Goal: Information Seeking & Learning: Learn about a topic

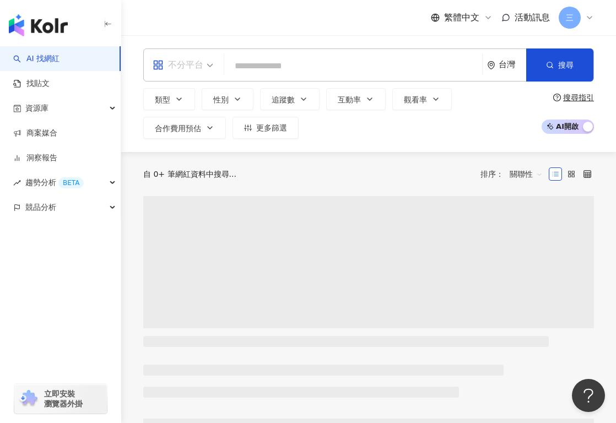
click at [202, 62] on div "不分平台" at bounding box center [178, 65] width 51 height 18
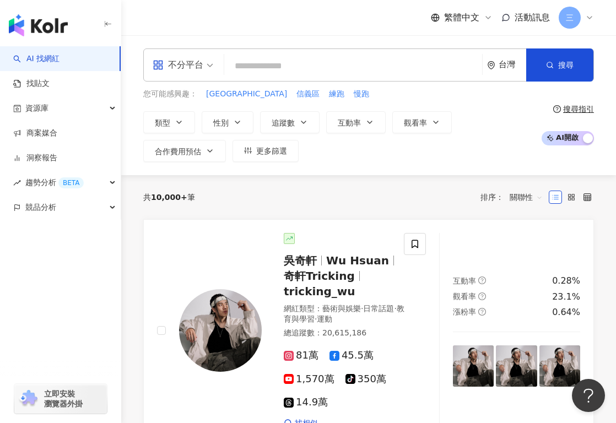
click at [253, 60] on input "search" at bounding box center [353, 66] width 249 height 21
click at [199, 63] on div "不分平台" at bounding box center [178, 65] width 51 height 18
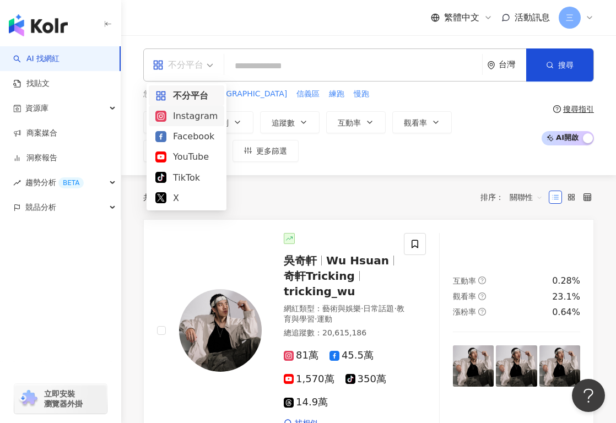
click at [180, 115] on div "Instagram" at bounding box center [186, 116] width 62 height 14
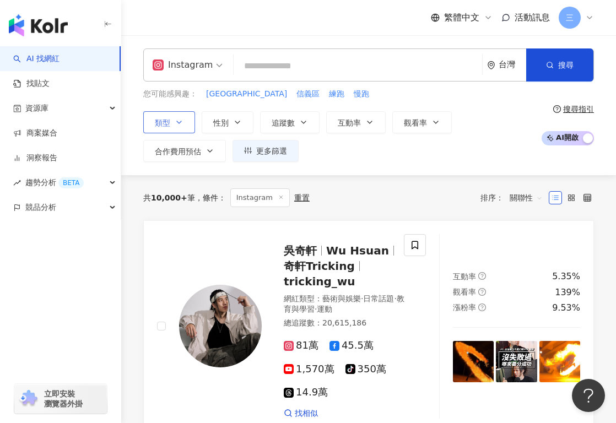
click at [180, 119] on icon "button" at bounding box center [179, 122] width 9 height 9
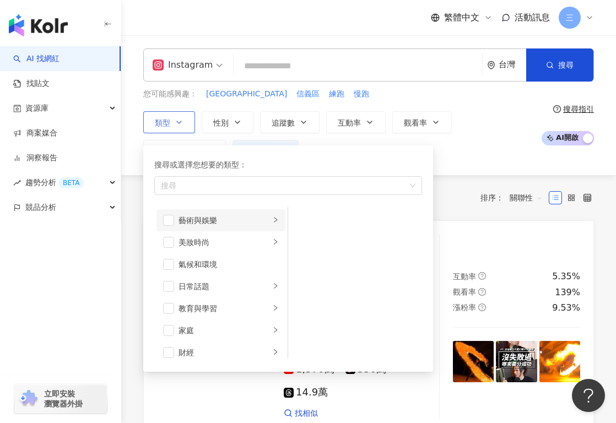
click at [202, 220] on div "藝術與娛樂" at bounding box center [223, 220] width 91 height 12
click at [232, 238] on div "美妝時尚" at bounding box center [223, 242] width 91 height 12
click at [233, 267] on div "氣候和環境" at bounding box center [228, 264] width 100 height 12
click at [225, 289] on div "日常話題" at bounding box center [223, 286] width 91 height 12
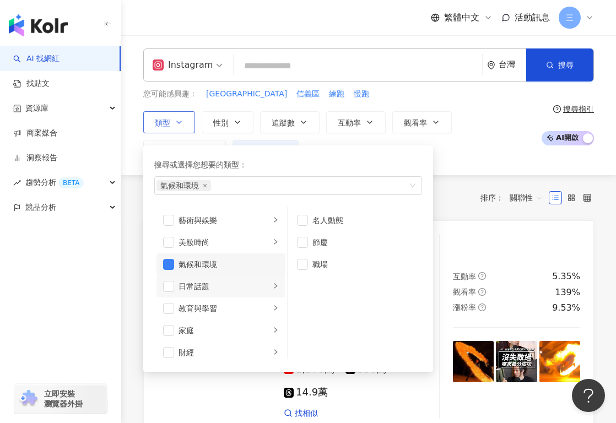
click at [213, 264] on div "氣候和環境" at bounding box center [228, 264] width 100 height 12
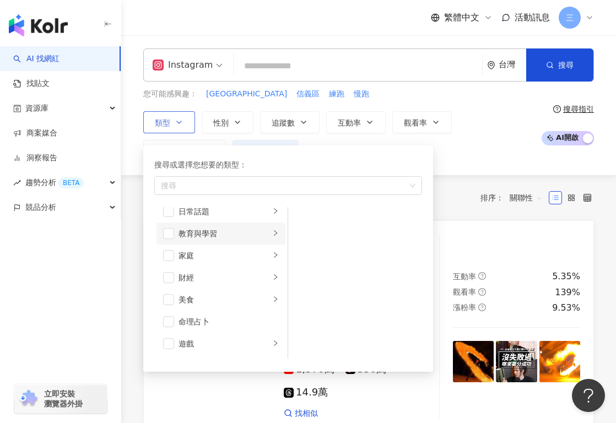
scroll to position [199, 0]
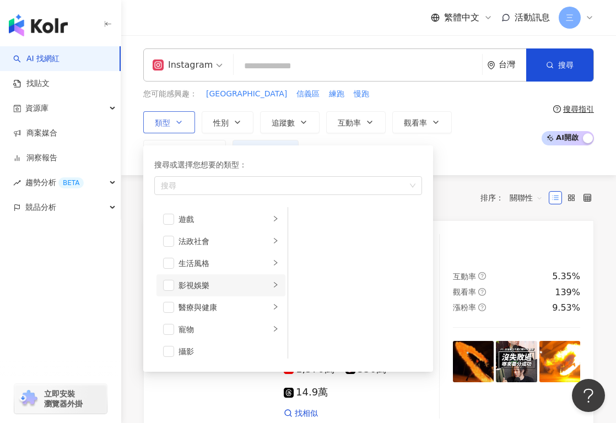
click at [206, 281] on div "影視娛樂" at bounding box center [223, 285] width 91 height 12
click at [171, 285] on span "button" at bounding box center [168, 285] width 11 height 11
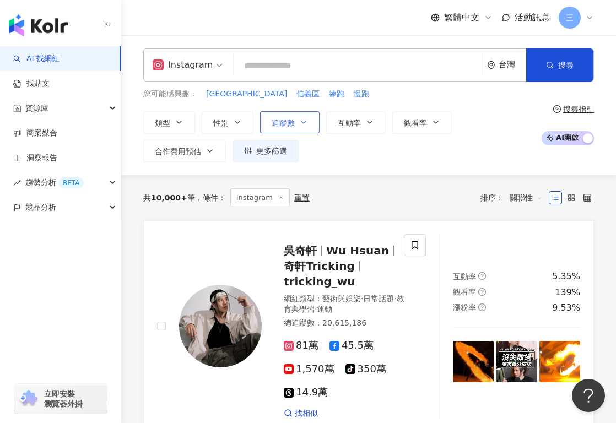
click at [267, 127] on button "追蹤數" at bounding box center [289, 122] width 59 height 22
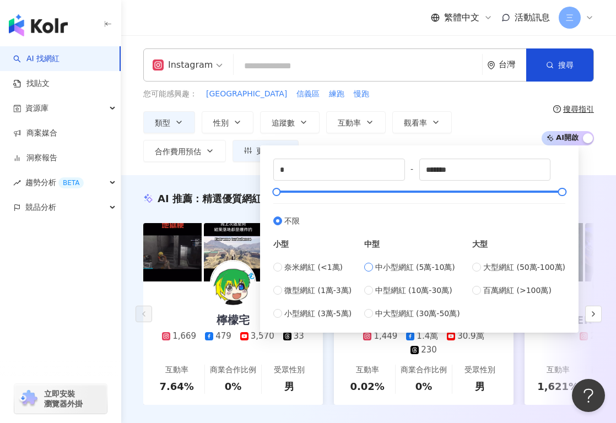
click at [392, 268] on span "中小型網紅 (5萬-10萬)" at bounding box center [415, 267] width 80 height 12
type input "*****"
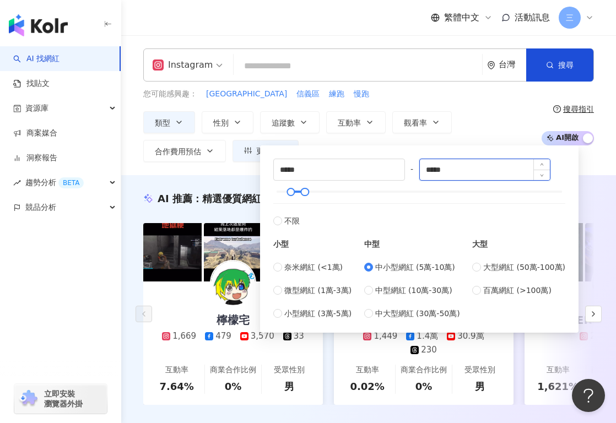
click at [457, 169] on input "*****" at bounding box center [485, 169] width 131 height 21
click at [464, 172] on input "*****" at bounding box center [485, 169] width 131 height 21
drag, startPoint x: 464, startPoint y: 172, endPoint x: 399, endPoint y: 172, distance: 64.4
click at [399, 172] on div "***** - ***** 不限 小型 奈米網紅 (<1萬) 微型網紅 (1萬-3萬) 小型網紅 (3萬-5萬) 中型 中小型網紅 (5萬-10萬) 中型網紅…" at bounding box center [419, 239] width 292 height 161
type input "*"
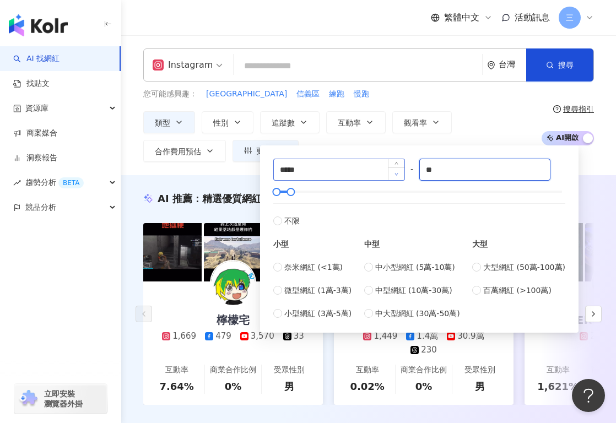
type input "*"
type input "******"
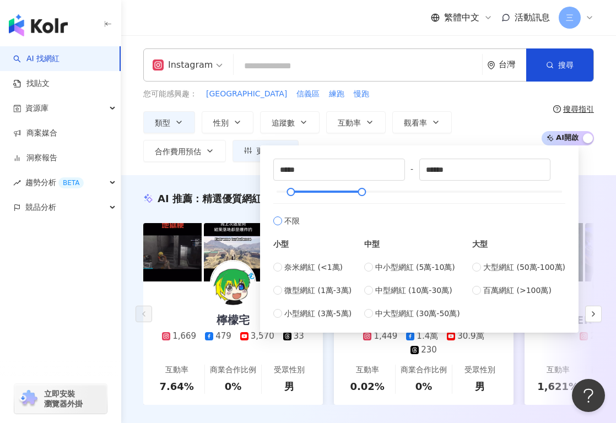
click at [409, 214] on label "不限" at bounding box center [419, 215] width 292 height 24
type input "*"
type input "*******"
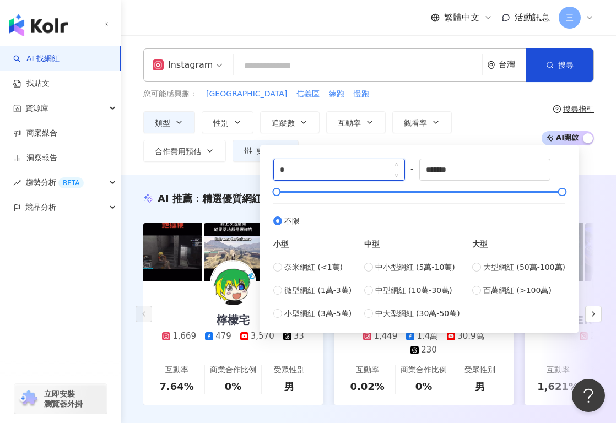
click at [304, 169] on input "*" at bounding box center [339, 169] width 131 height 21
type input "*****"
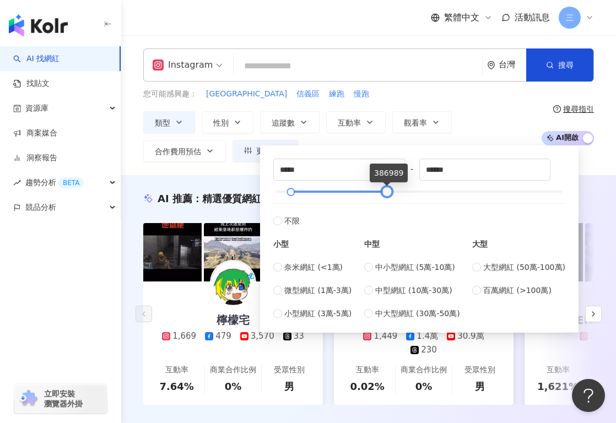
type input "******"
drag, startPoint x: 559, startPoint y: 196, endPoint x: 386, endPoint y: 194, distance: 173.5
click at [386, 193] on div at bounding box center [389, 192] width 6 height 6
click at [394, 223] on label "不限" at bounding box center [419, 215] width 292 height 24
type input "*"
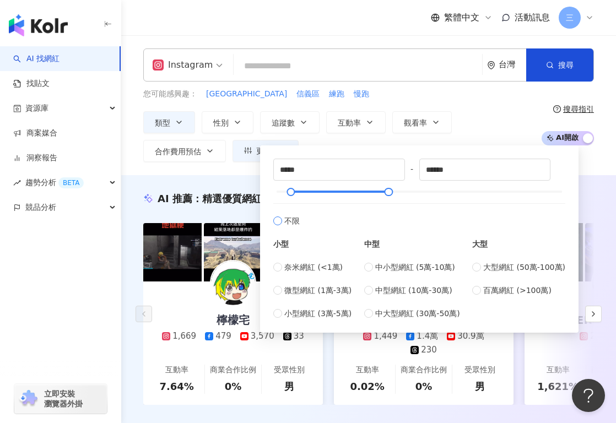
type input "*******"
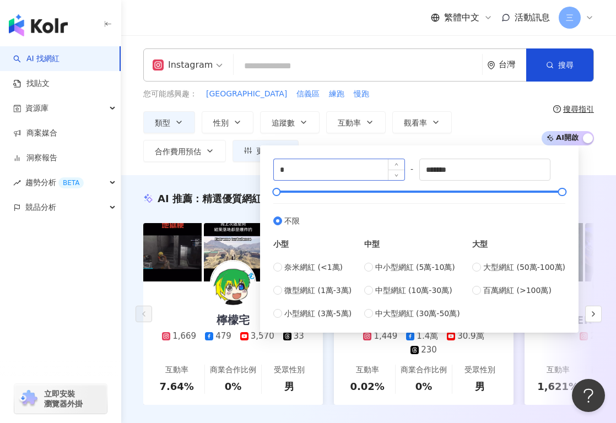
click at [327, 159] on div "*" at bounding box center [339, 170] width 132 height 22
click at [316, 177] on input "*" at bounding box center [339, 169] width 131 height 21
type input "*****"
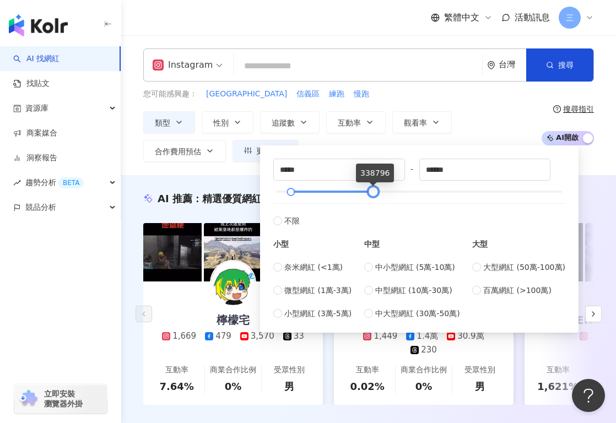
type input "******"
drag, startPoint x: 558, startPoint y: 192, endPoint x: 371, endPoint y: 189, distance: 187.3
click at [372, 189] on div at bounding box center [375, 192] width 6 height 6
click at [365, 56] on input "search" at bounding box center [358, 66] width 240 height 21
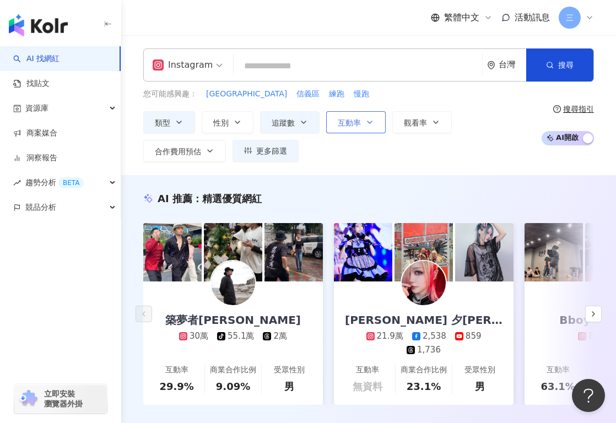
click at [348, 121] on span "互動率" at bounding box center [349, 122] width 23 height 9
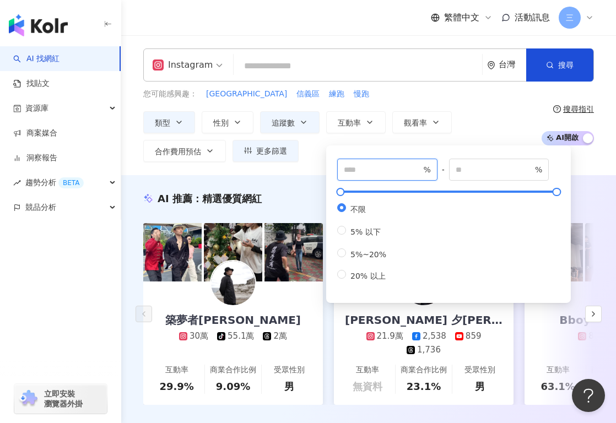
click at [359, 166] on input "number" at bounding box center [382, 170] width 77 height 12
type input "*"
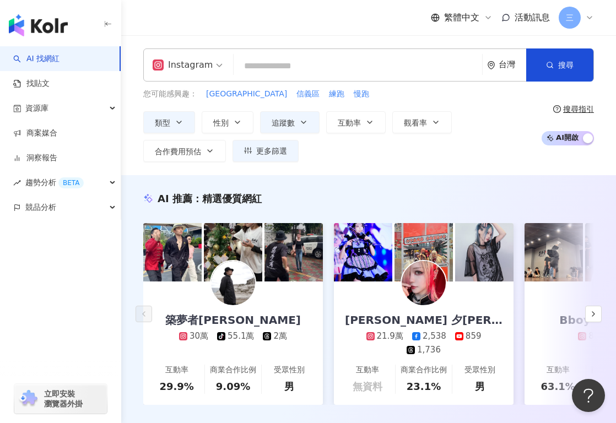
click at [371, 85] on div "Instagram 台灣 搜尋 您可能感興趣： 台北中山區 信義區 練跑 慢跑 類型 性別 追蹤數 互動率 觀看率 合作費用預估 更多篩選 ***** - *…" at bounding box center [368, 104] width 495 height 113
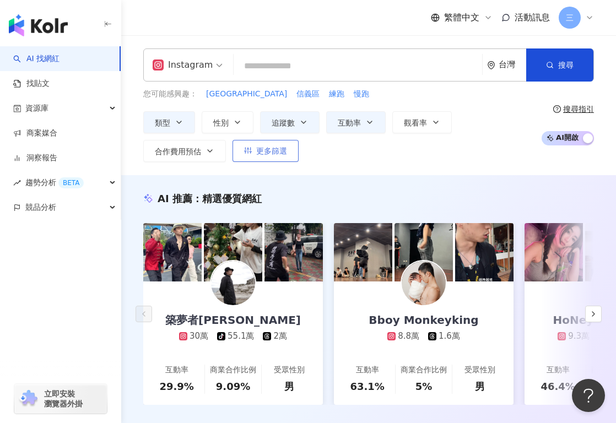
click at [265, 150] on span "更多篩選" at bounding box center [271, 151] width 31 height 9
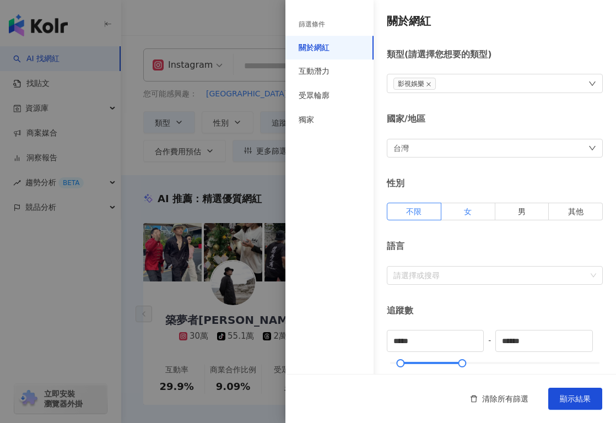
click at [471, 213] on span "女" at bounding box center [468, 211] width 8 height 9
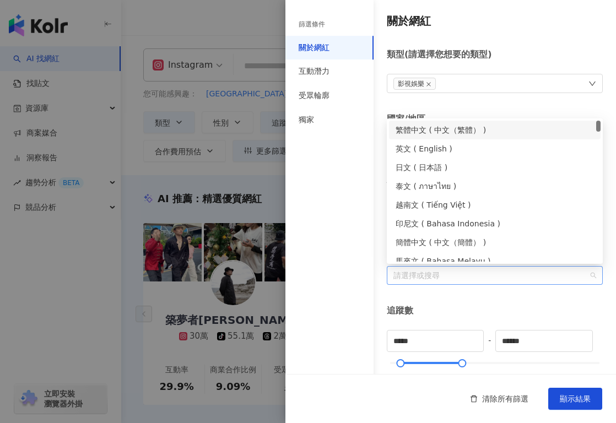
click at [432, 271] on div at bounding box center [489, 275] width 200 height 8
click at [324, 216] on div "篩選條件 關於網紅 互動潛力 受眾輪廓 獨家" at bounding box center [329, 218] width 88 height 410
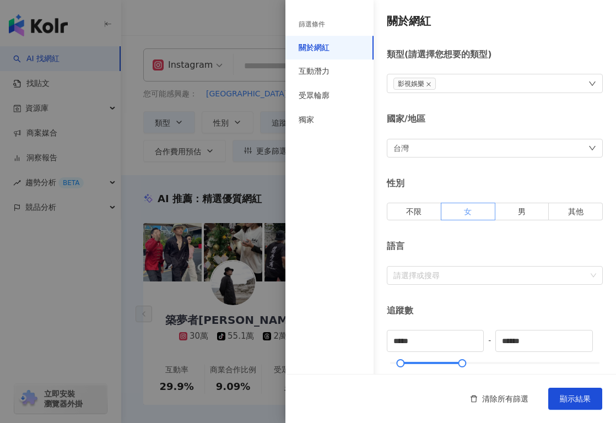
click at [471, 213] on span at bounding box center [467, 211] width 53 height 17
click at [343, 72] on div "互動潛力" at bounding box center [329, 71] width 88 height 24
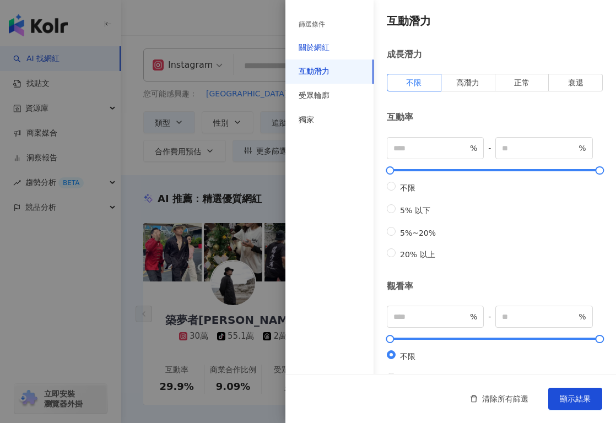
click at [325, 44] on div "關於網紅" at bounding box center [314, 47] width 31 height 11
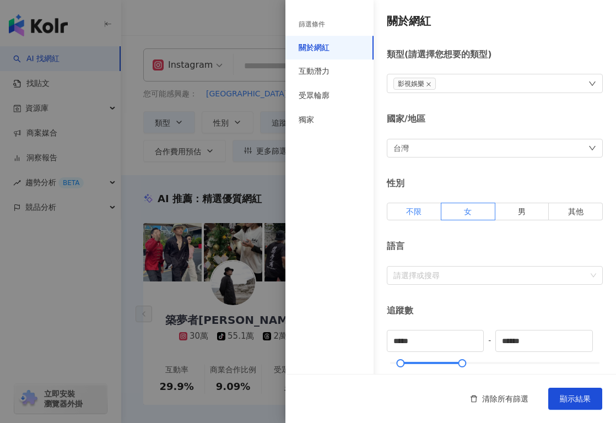
click at [413, 215] on label "不限" at bounding box center [414, 212] width 55 height 18
click at [323, 77] on div "互動潛力" at bounding box center [314, 71] width 31 height 11
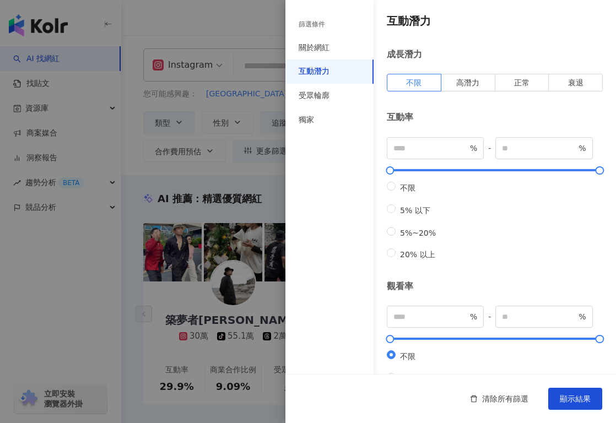
click at [320, 74] on div "互動潛力" at bounding box center [314, 71] width 31 height 11
click at [319, 91] on div "受眾輪廓" at bounding box center [314, 95] width 31 height 11
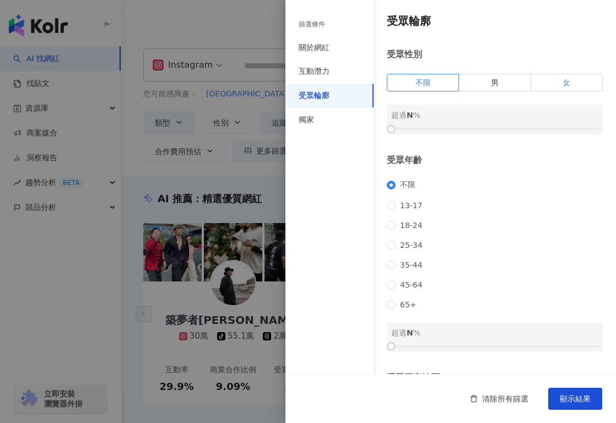
click at [559, 81] on label "女" at bounding box center [567, 83] width 72 height 18
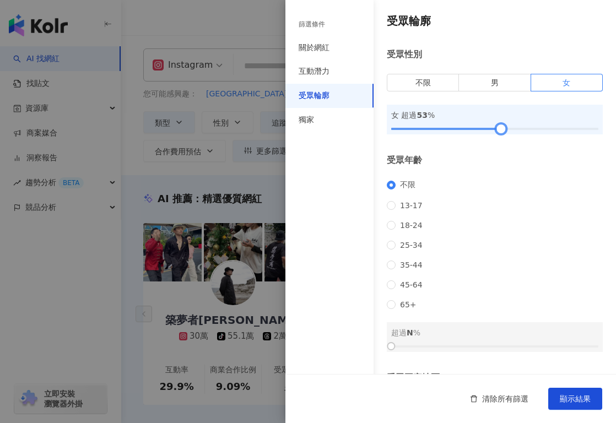
drag, startPoint x: 391, startPoint y: 129, endPoint x: 501, endPoint y: 129, distance: 109.6
click at [501, 129] on div at bounding box center [501, 129] width 6 height 6
drag, startPoint x: 501, startPoint y: 129, endPoint x: 516, endPoint y: 132, distance: 15.8
click at [516, 132] on div at bounding box center [515, 129] width 6 height 6
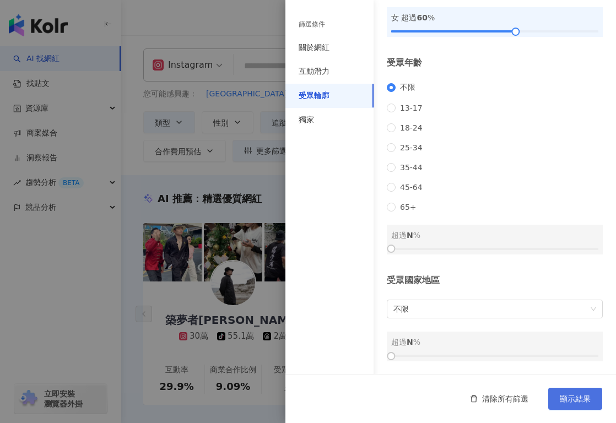
click at [563, 397] on span "顯示結果" at bounding box center [575, 398] width 31 height 9
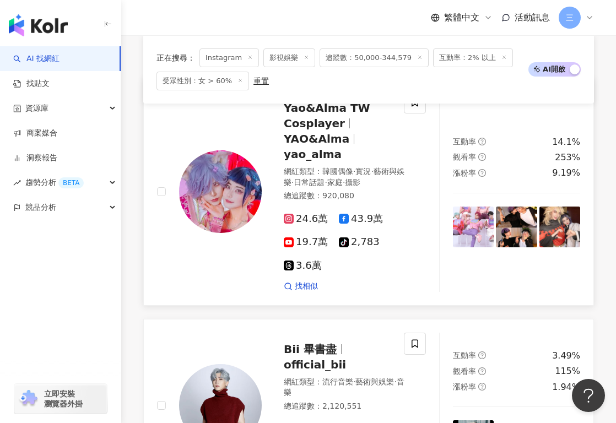
scroll to position [381, 0]
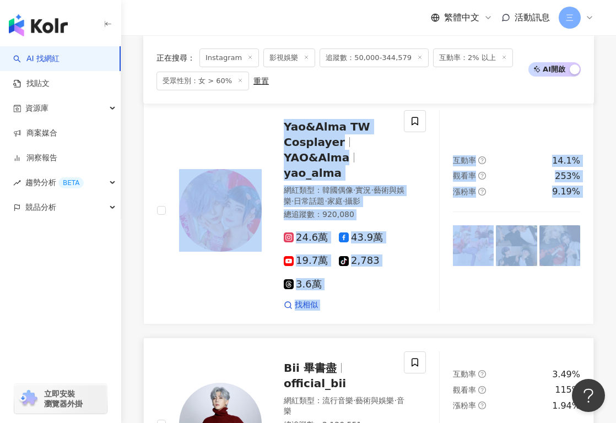
click at [229, 338] on link "Bii 畢書盡 official_bii 網紅類型 ： 流行音樂 · 藝術與娛樂 · 音樂 總追蹤數 ： 2,120,551 19.6萬 183.4萬 3.8…" at bounding box center [368, 424] width 451 height 173
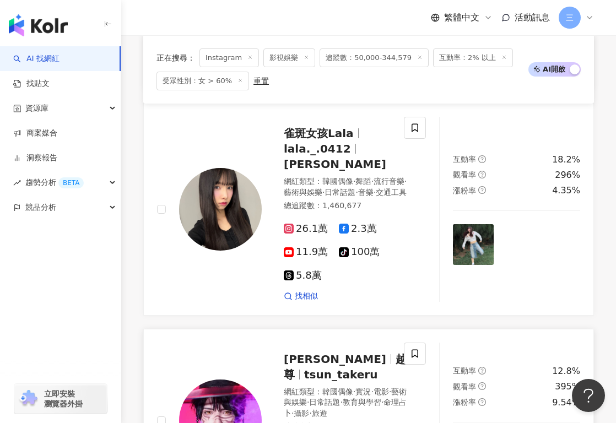
scroll to position [762, 0]
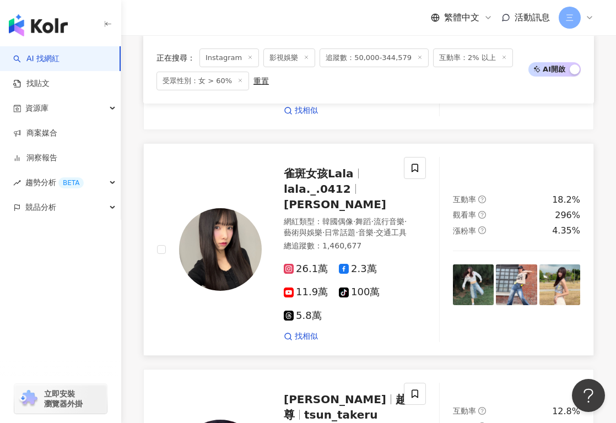
click at [230, 214] on img at bounding box center [220, 249] width 83 height 83
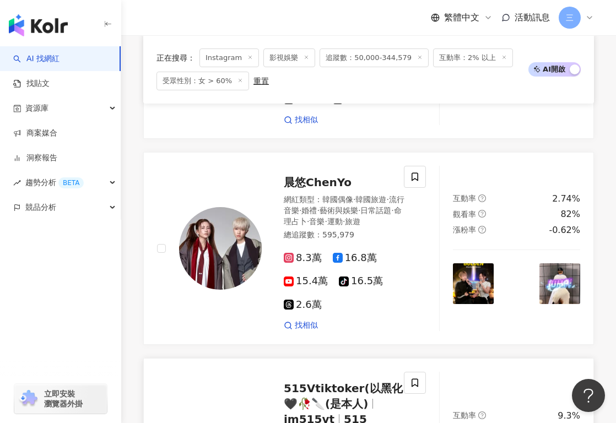
scroll to position [1176, 0]
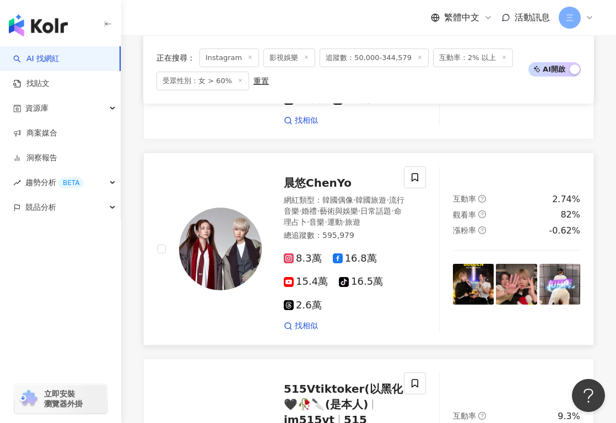
click at [292, 176] on span "晨悠ChenYo" at bounding box center [318, 182] width 68 height 13
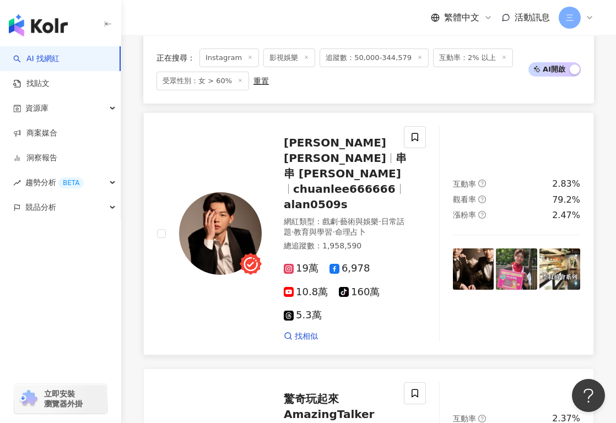
scroll to position [1618, 0]
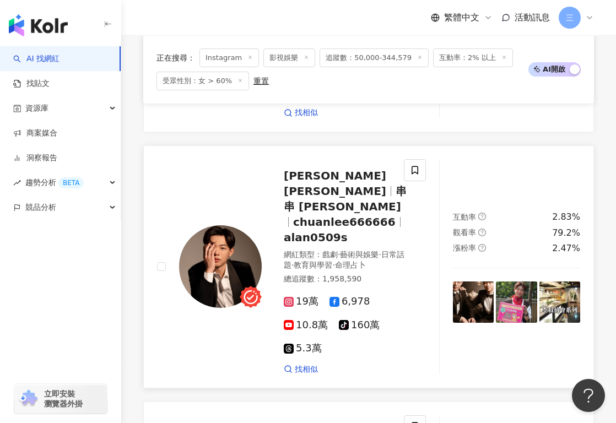
click at [325, 169] on span "Alan李川" at bounding box center [335, 183] width 102 height 29
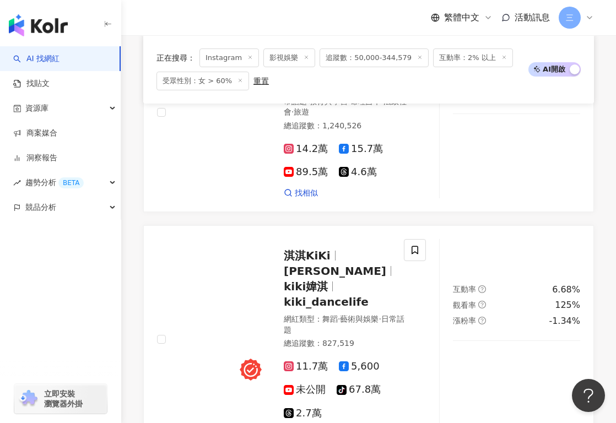
scroll to position [2004, 0]
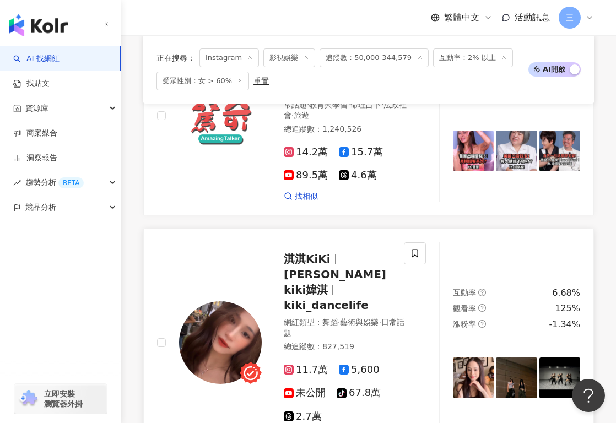
click at [308, 251] on div "淇淇KiKi 許媁淇 kiki媁淇 kiki_dancelife" at bounding box center [345, 282] width 123 height 62
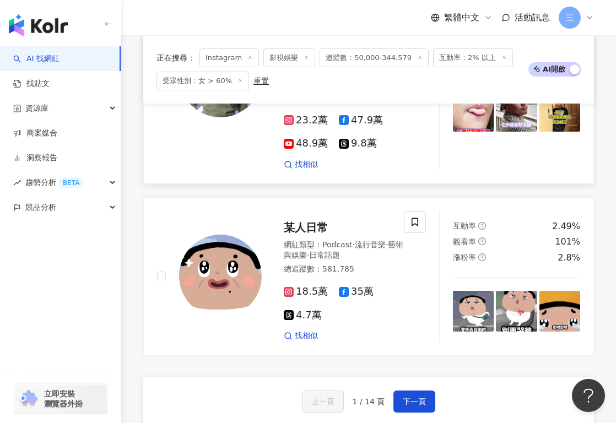
scroll to position [2706, 0]
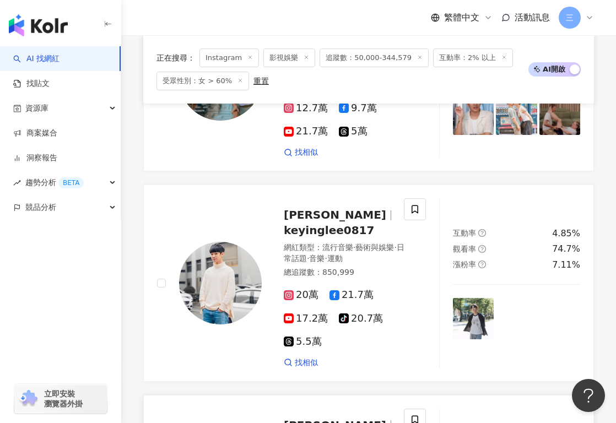
scroll to position [1358, 0]
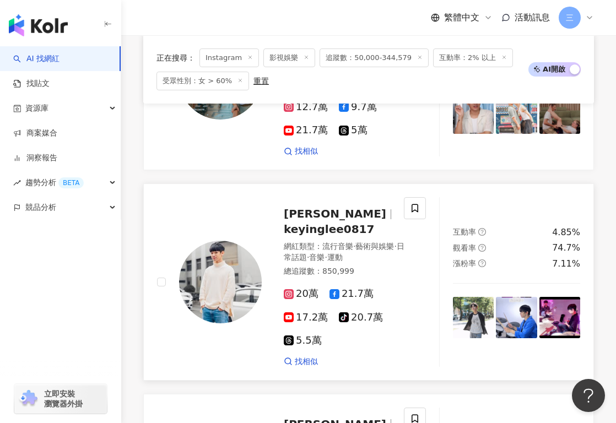
click at [232, 241] on img at bounding box center [220, 282] width 83 height 83
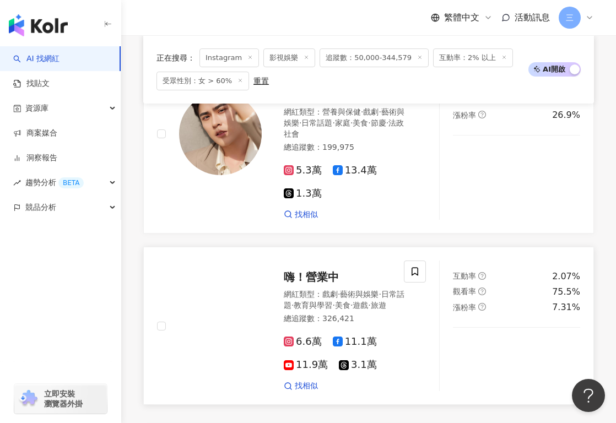
scroll to position [2560, 0]
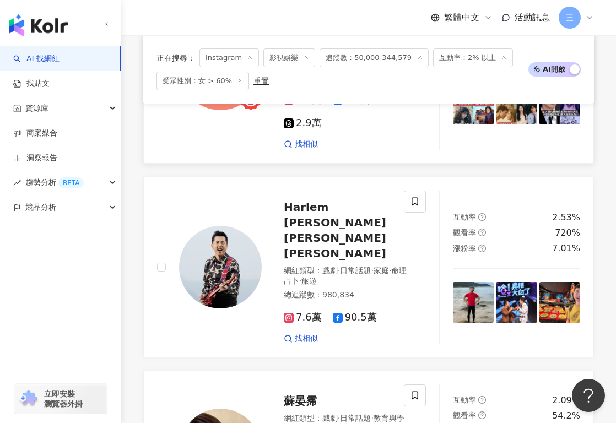
scroll to position [1405, 0]
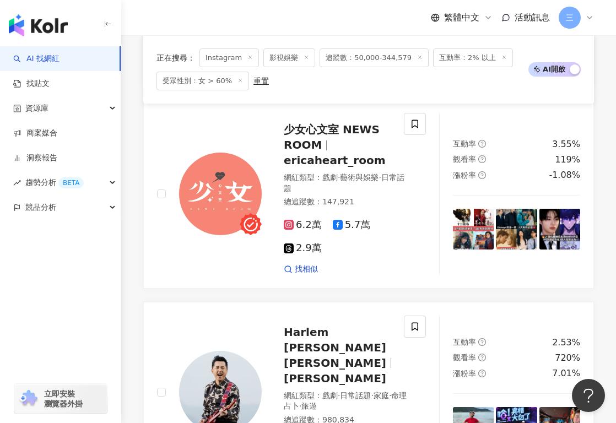
click at [359, 50] on span "追蹤數：50,000-344,579" at bounding box center [373, 57] width 109 height 19
click at [355, 61] on span "追蹤數：50,000-344,579" at bounding box center [373, 57] width 109 height 19
click at [357, 59] on span "追蹤數：50,000-344,579" at bounding box center [373, 57] width 109 height 19
click at [417, 57] on icon at bounding box center [420, 58] width 6 height 6
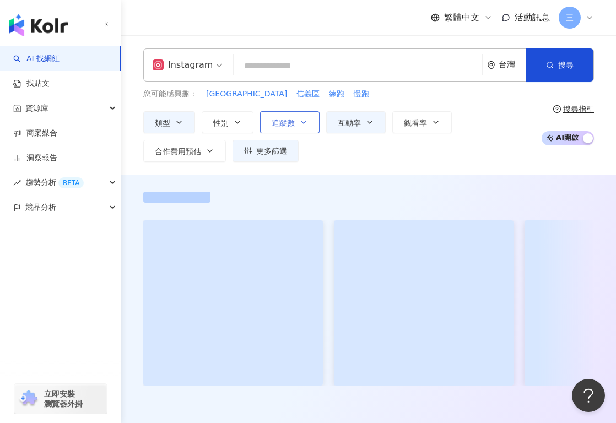
click at [297, 121] on button "追蹤數" at bounding box center [289, 122] width 59 height 22
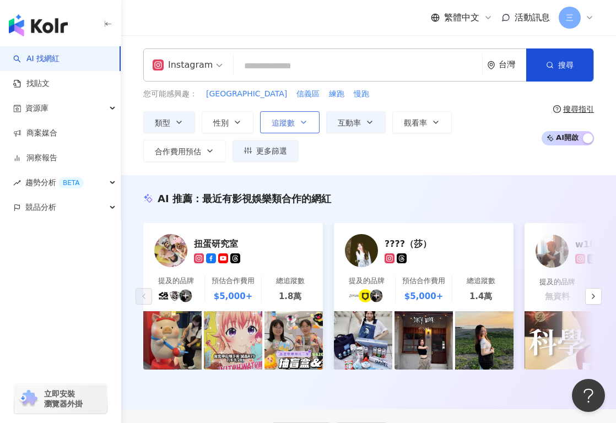
type input "*"
type input "*******"
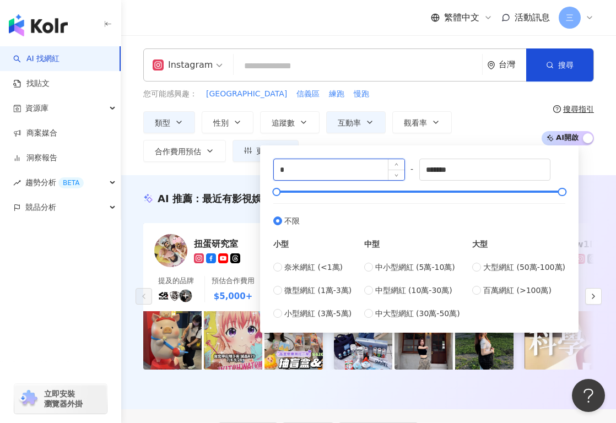
click at [311, 173] on input "*" at bounding box center [339, 169] width 131 height 21
type input "*"
type input "*****"
click at [394, 87] on div "Instagram 台灣 搜尋 您可能感興趣： 台北中山區 信義區 練跑 慢跑 類型 性別 追蹤數 互動率 觀看率 合作費用預估 更多篩選 篩選條件 關於網紅…" at bounding box center [368, 104] width 495 height 113
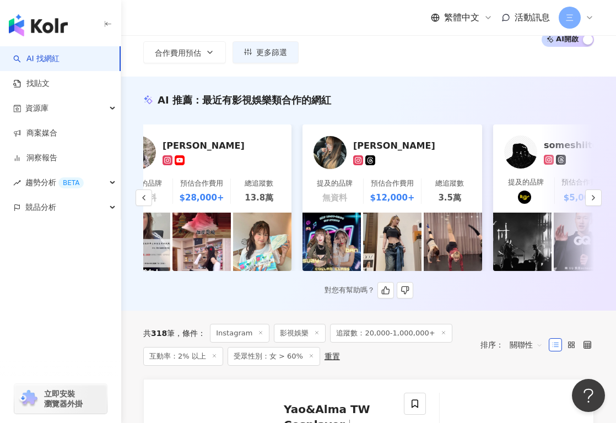
scroll to position [0, 73]
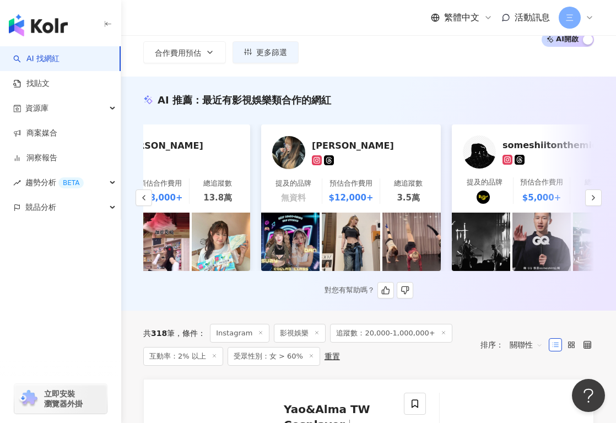
click at [321, 143] on div "Suzy 秀智" at bounding box center [367, 145] width 110 height 11
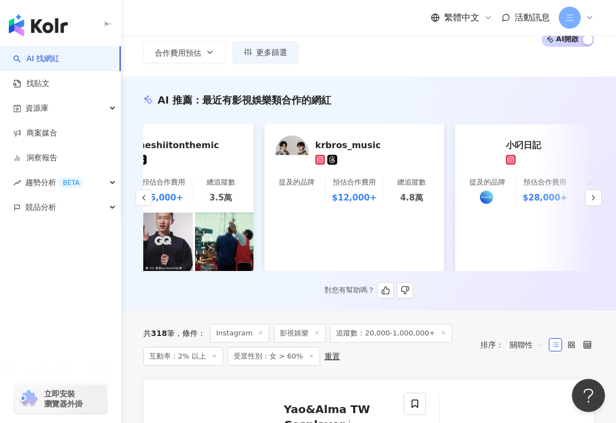
scroll to position [0, 458]
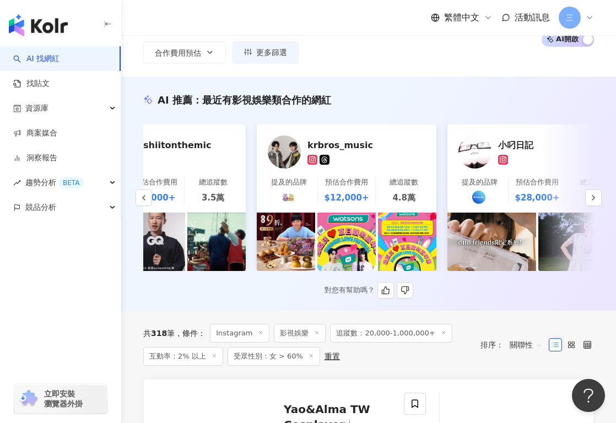
click at [351, 142] on div "krbros_music" at bounding box center [362, 144] width 110 height 11
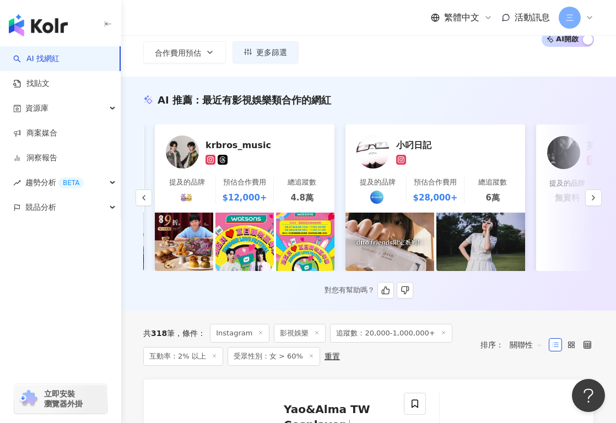
scroll to position [0, 614]
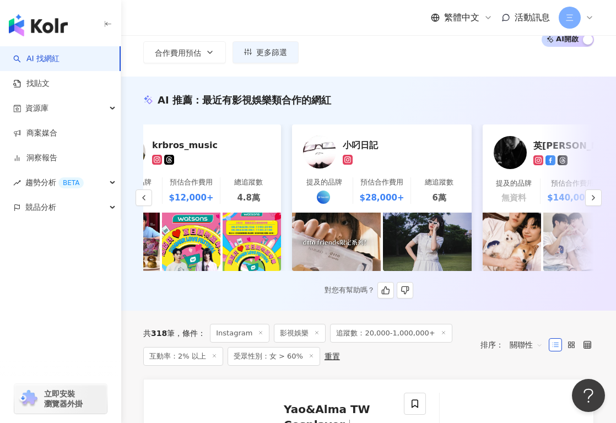
click at [367, 149] on div "小叼日記" at bounding box center [398, 144] width 110 height 11
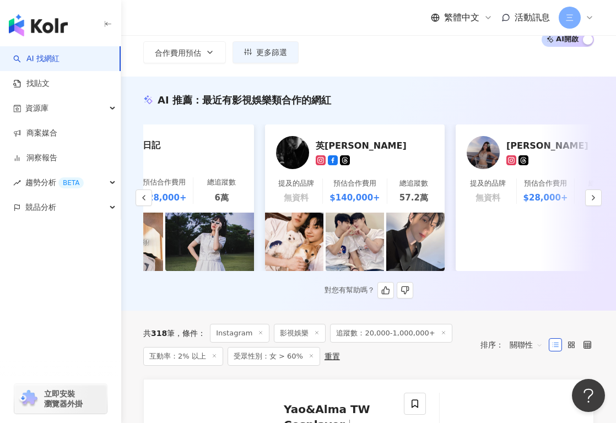
scroll to position [0, 833]
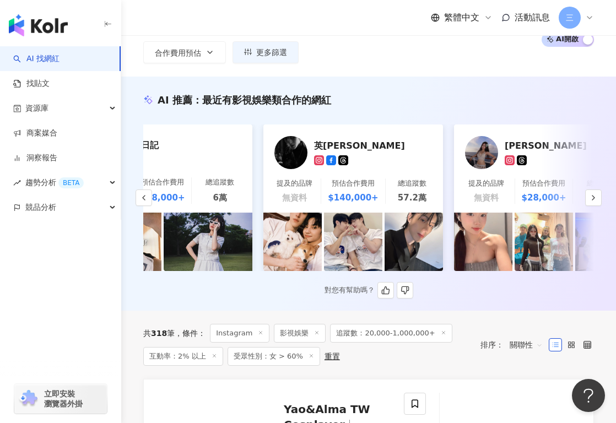
click at [335, 144] on div "英承晞 Chance" at bounding box center [369, 145] width 110 height 11
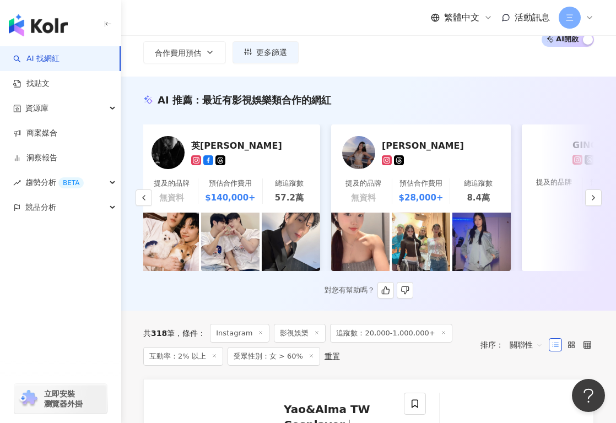
scroll to position [0, 966]
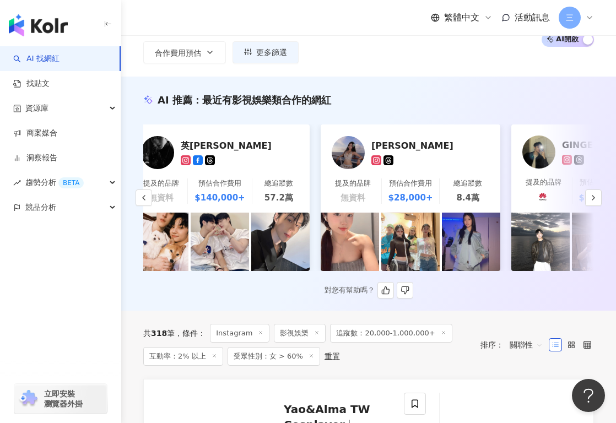
click at [360, 245] on img at bounding box center [350, 242] width 58 height 58
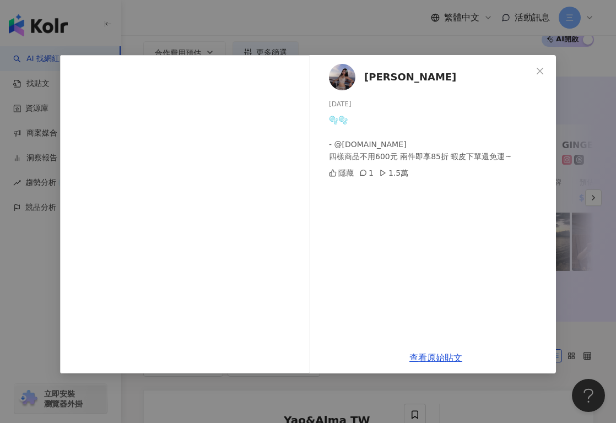
click at [391, 50] on div "洪佳妤 2025/3/22 🫧🫧 - @slayslay.co 四樣商品不用600元 兩件即享85折 蝦皮下單還免運~ 隱藏 1 1.5萬 查看原始貼文" at bounding box center [308, 211] width 616 height 423
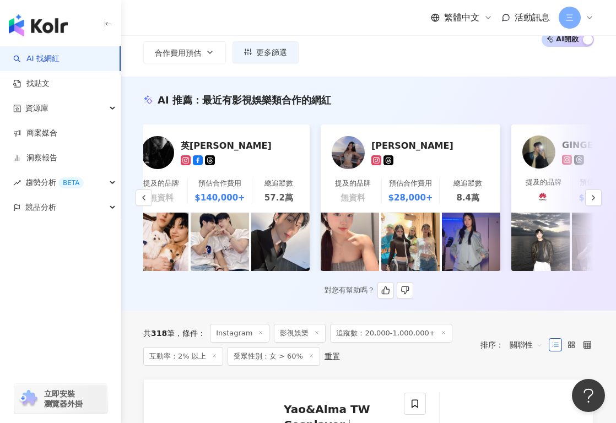
click at [376, 147] on div "洪佳妤" at bounding box center [426, 145] width 110 height 11
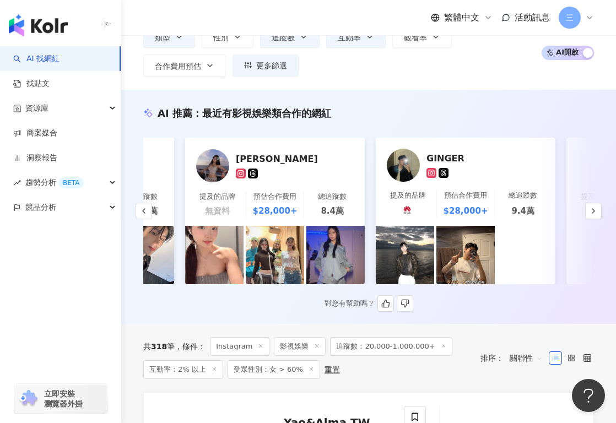
scroll to position [0, 1227]
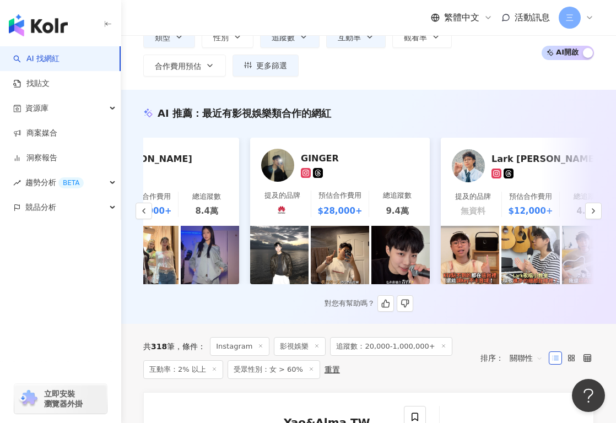
click at [321, 156] on div "GINGER" at bounding box center [356, 158] width 110 height 11
click at [594, 208] on icon "button" at bounding box center [593, 211] width 9 height 9
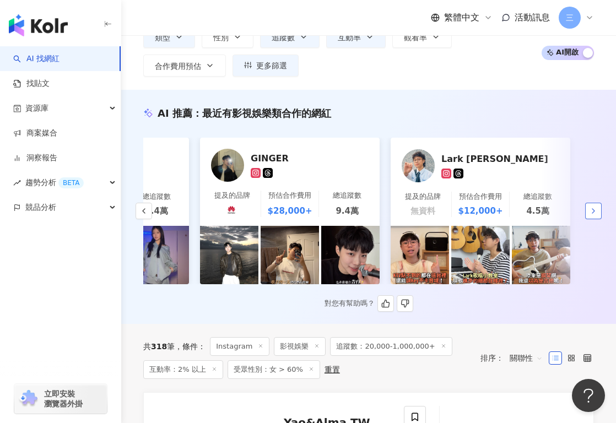
scroll to position [0, 1287]
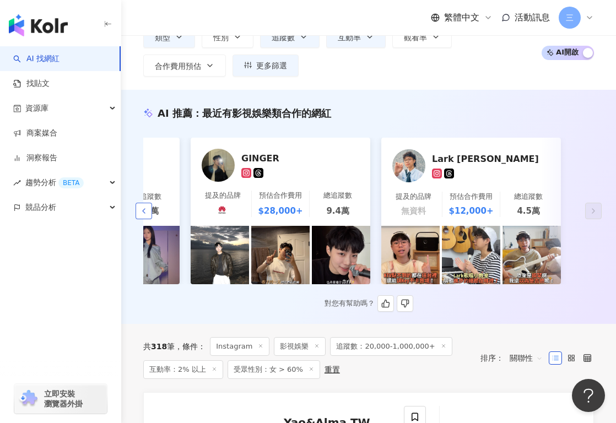
click at [145, 210] on icon "button" at bounding box center [143, 211] width 9 height 9
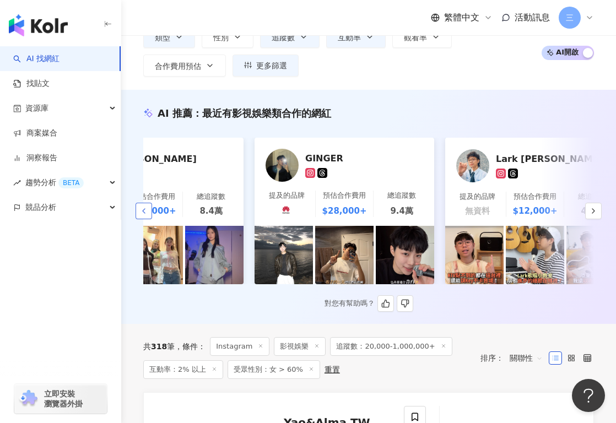
click at [145, 210] on icon "button" at bounding box center [143, 211] width 9 height 9
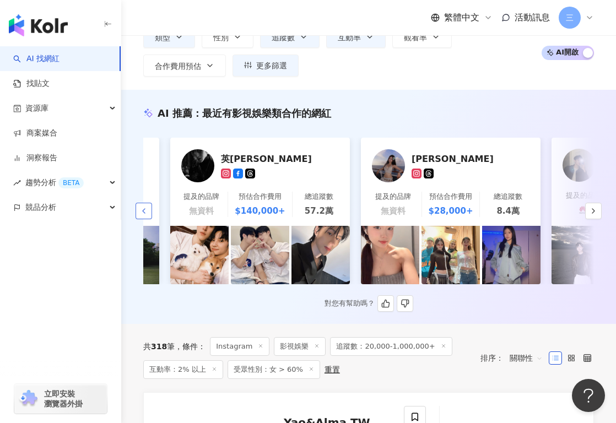
click at [145, 210] on icon "button" at bounding box center [143, 211] width 9 height 9
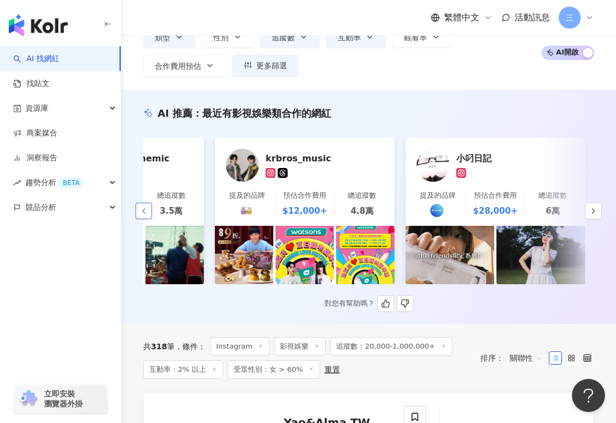
click at [145, 210] on icon "button" at bounding box center [143, 211] width 9 height 9
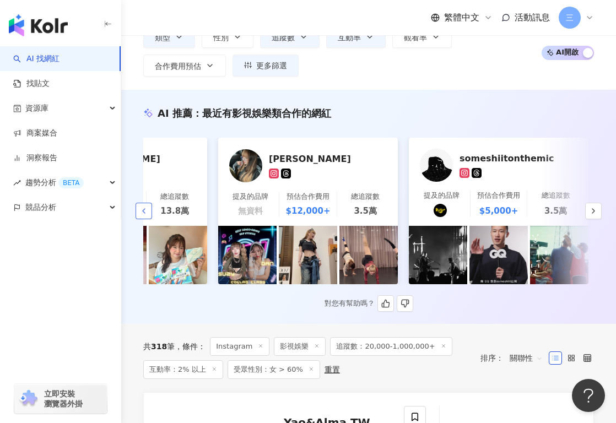
click at [145, 210] on icon "button" at bounding box center [143, 211] width 9 height 9
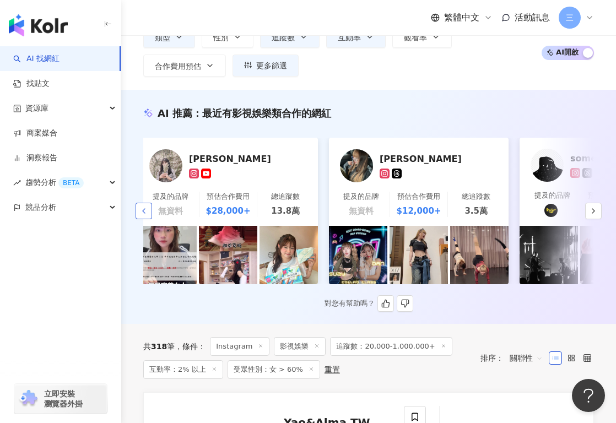
scroll to position [0, 0]
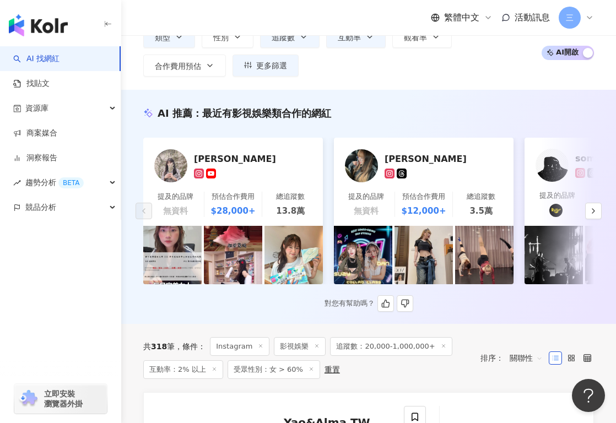
click at [203, 154] on div "[PERSON_NAME]" at bounding box center [249, 158] width 110 height 11
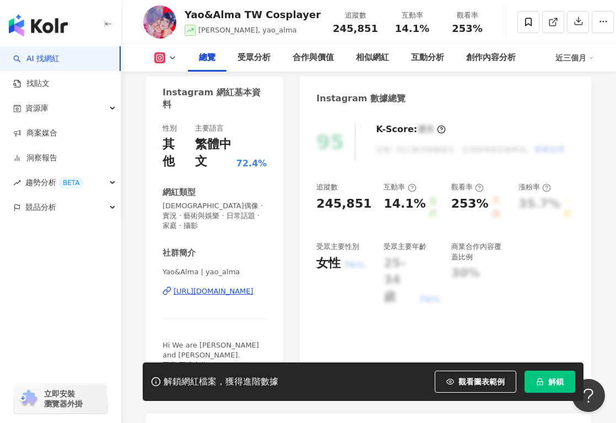
scroll to position [219, 0]
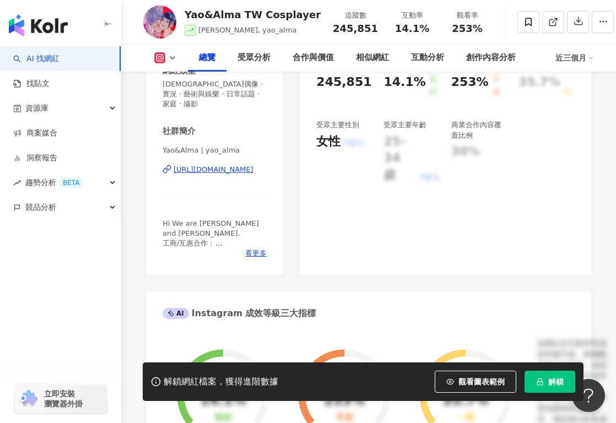
click at [207, 165] on div "https://www.instagram.com/yao_alma/" at bounding box center [213, 170] width 80 height 10
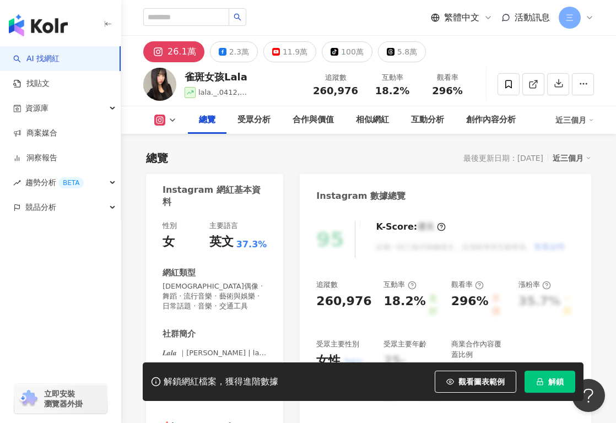
scroll to position [151, 0]
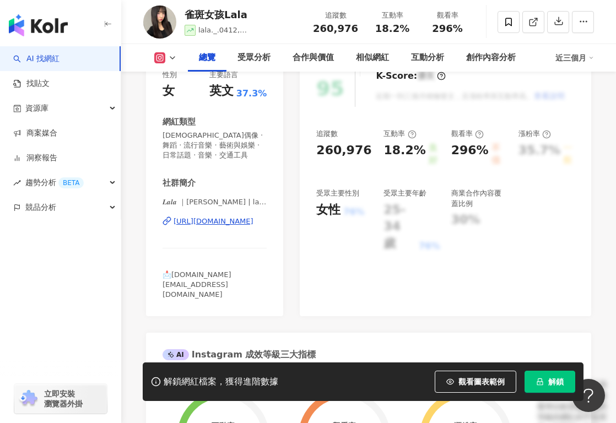
click at [212, 221] on div "https://www.instagram.com/lala._.0412/" at bounding box center [213, 221] width 80 height 10
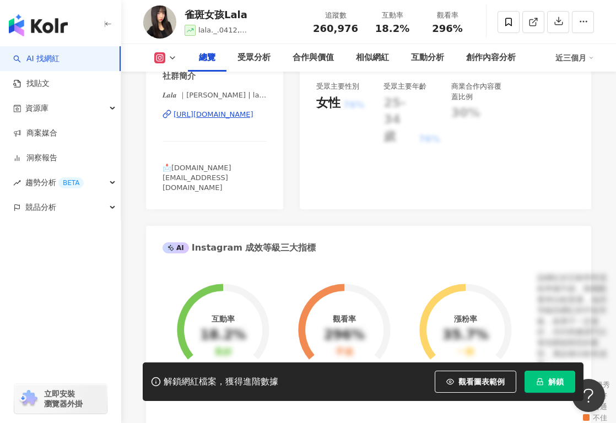
scroll to position [284, 0]
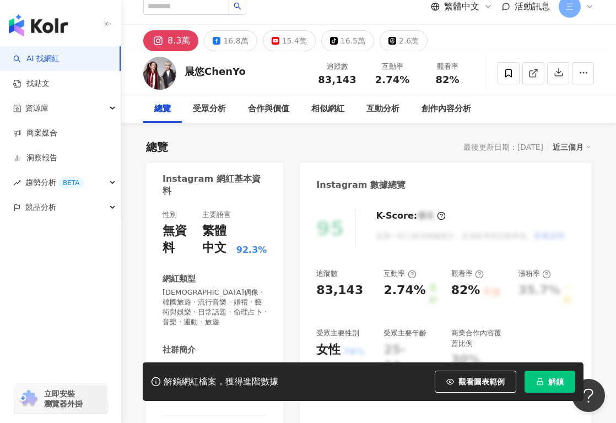
scroll to position [122, 0]
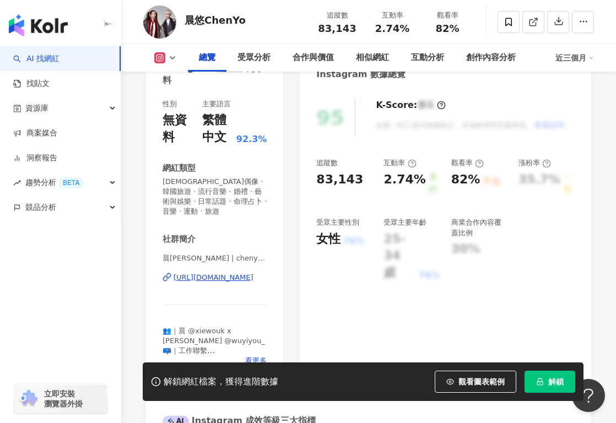
click at [223, 273] on div "https://www.instagram.com/chenyo_official/" at bounding box center [213, 278] width 80 height 10
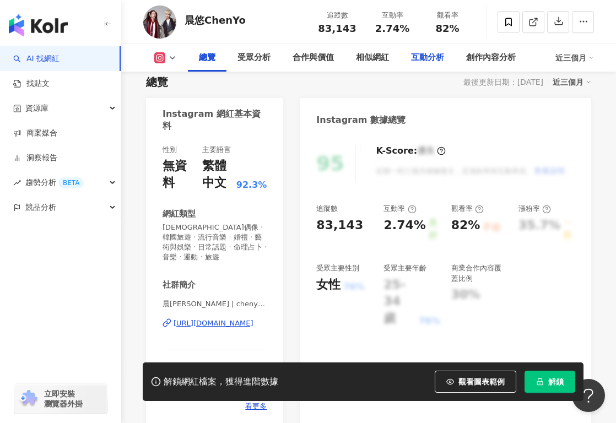
scroll to position [0, 0]
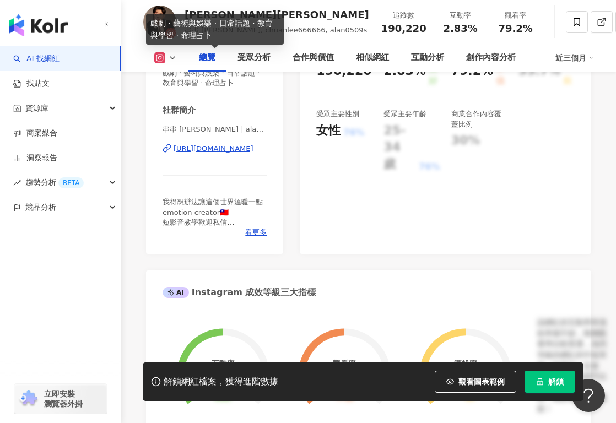
scroll to position [161, 0]
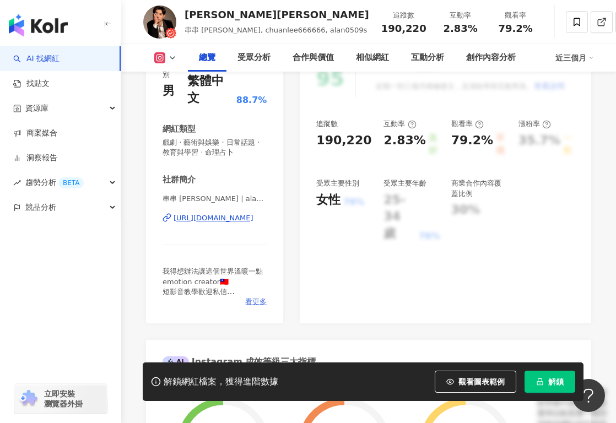
click at [256, 297] on span "看更多" at bounding box center [255, 302] width 21 height 10
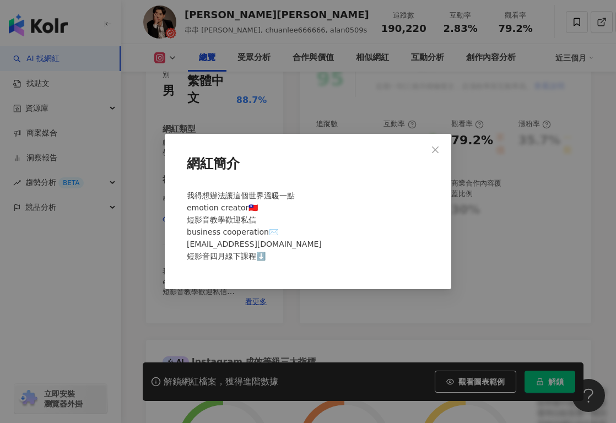
click at [161, 176] on div "網紅簡介 我得想辦法讓這個世界溫暖一點 emotion creator🇹🇼 短影音教學歡迎私信 business cooperation✉️ p3939889…" at bounding box center [308, 211] width 616 height 423
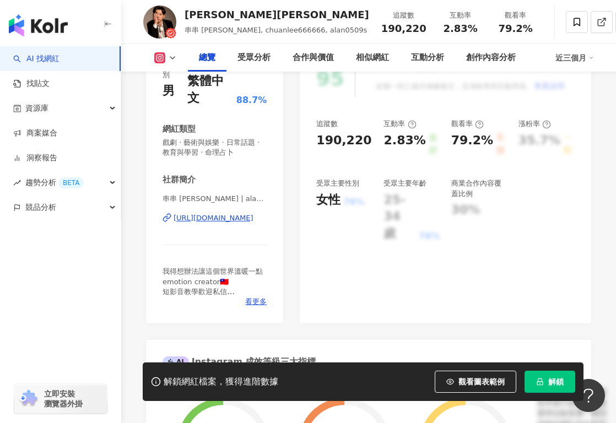
click at [198, 213] on div "https://www.instagram.com/alan0509s/" at bounding box center [213, 218] width 80 height 10
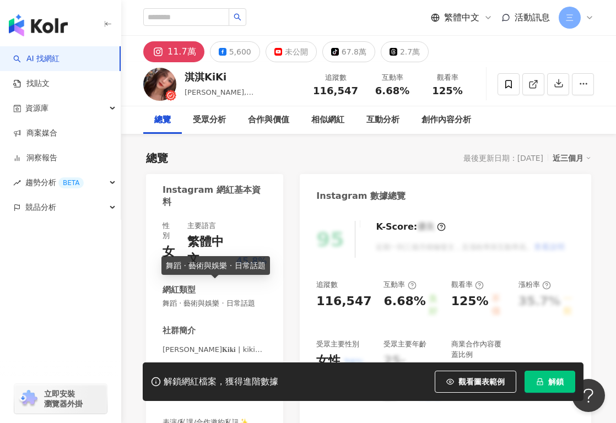
scroll to position [95, 0]
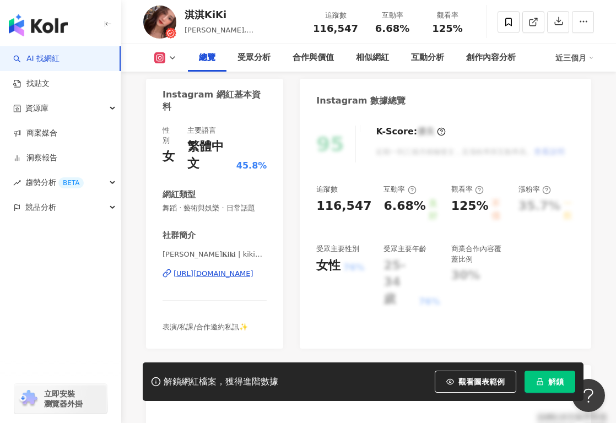
click at [212, 269] on div "https://www.instagram.com/kikiweihsu/" at bounding box center [213, 274] width 80 height 10
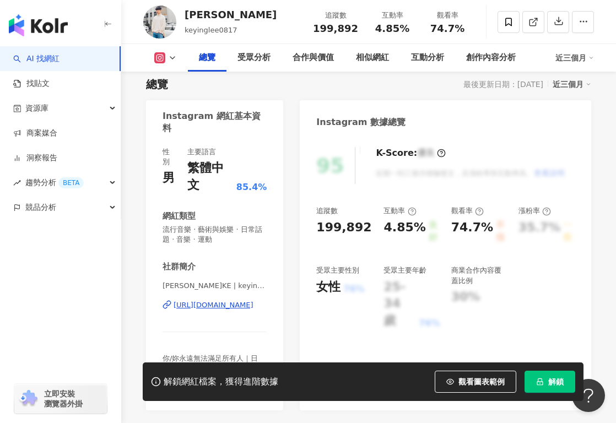
scroll to position [81, 0]
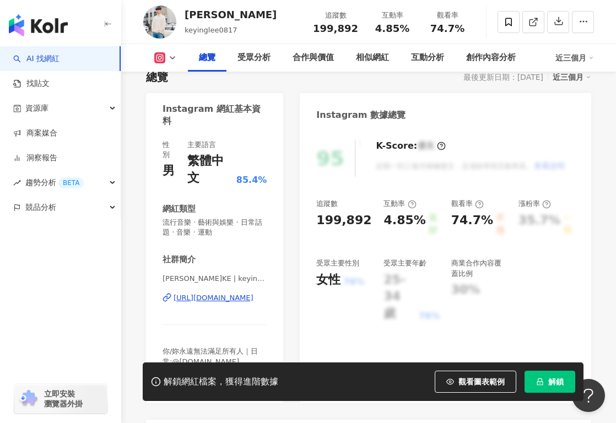
click at [218, 293] on div "https://www.instagram.com/keyinglee/" at bounding box center [213, 298] width 80 height 10
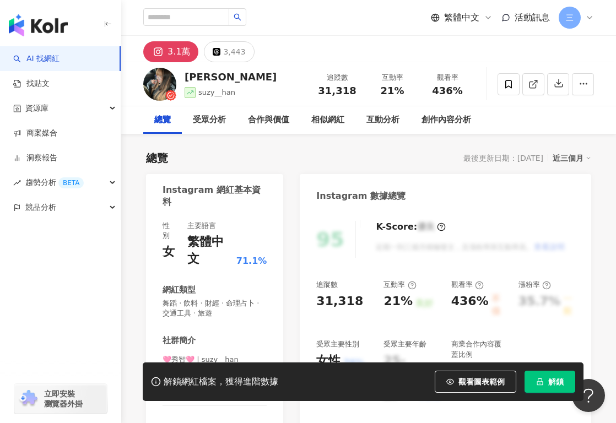
scroll to position [74, 0]
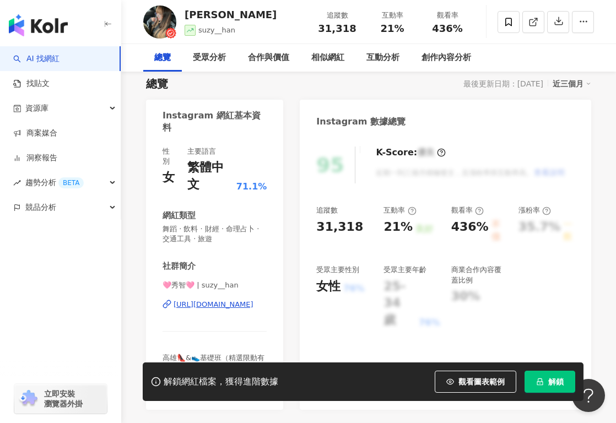
click at [208, 300] on div "https://www.instagram.com/suzy__han/" at bounding box center [213, 305] width 80 height 10
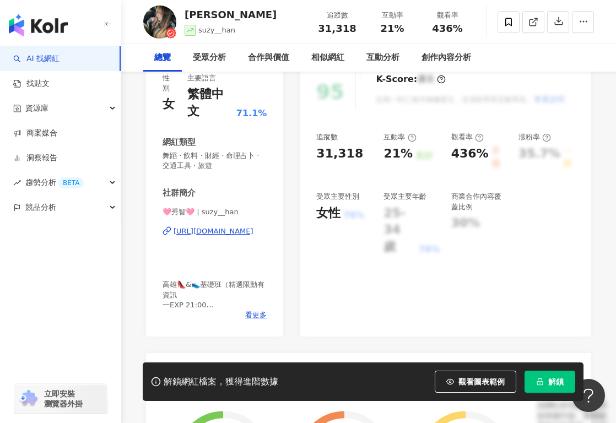
scroll to position [267, 0]
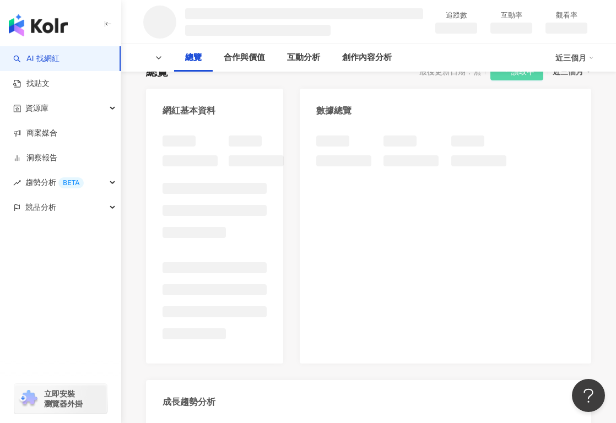
scroll to position [148, 0]
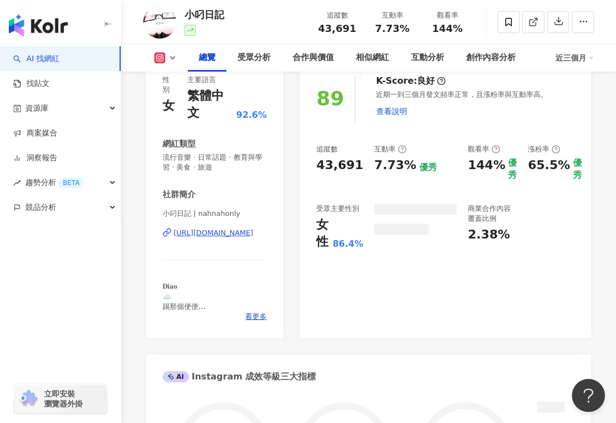
click at [243, 228] on div "https://www.instagram.com/nahnahonly/" at bounding box center [213, 233] width 80 height 10
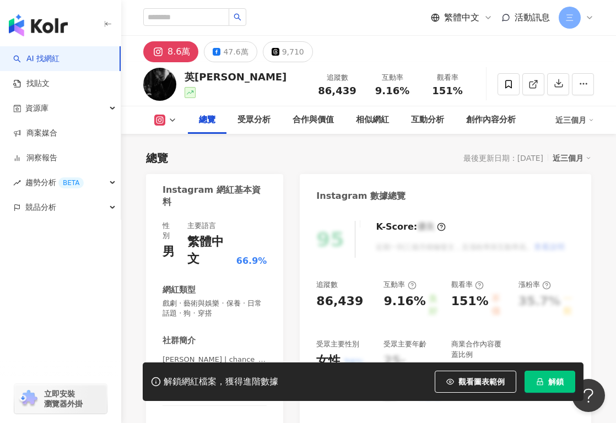
scroll to position [114, 0]
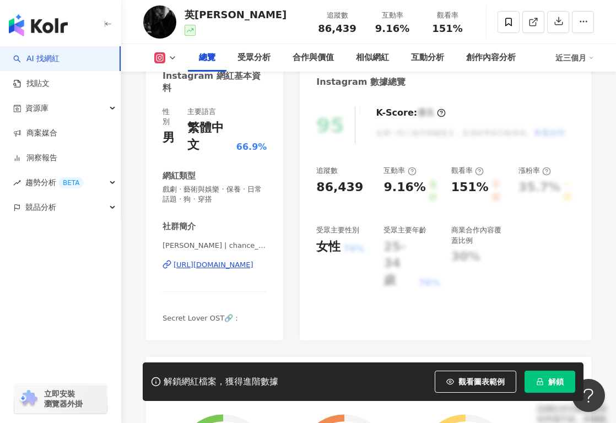
click at [216, 260] on div "https://www.instagram.com/chance_1228/" at bounding box center [213, 265] width 80 height 10
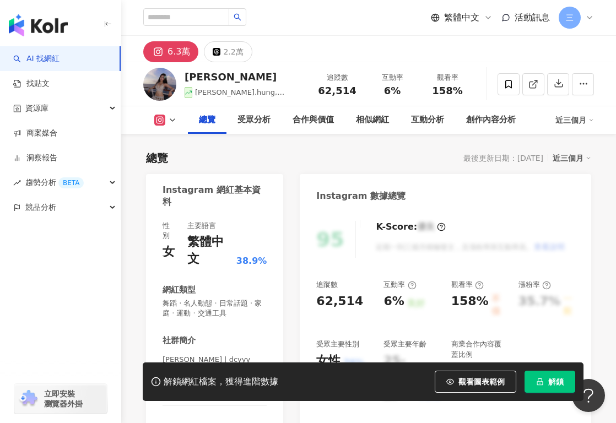
scroll to position [99, 0]
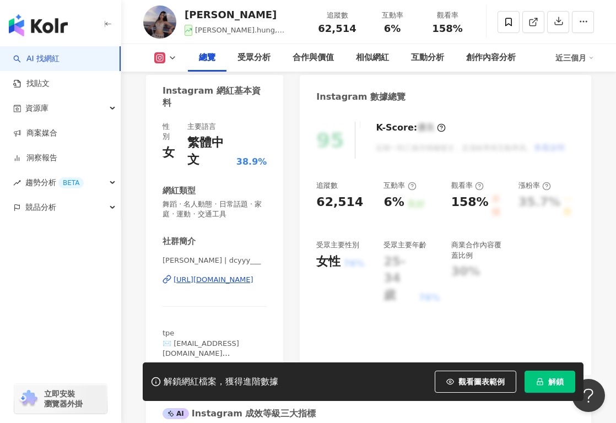
click at [227, 275] on div "https://www.instagram.com/dcyyy___/" at bounding box center [213, 280] width 80 height 10
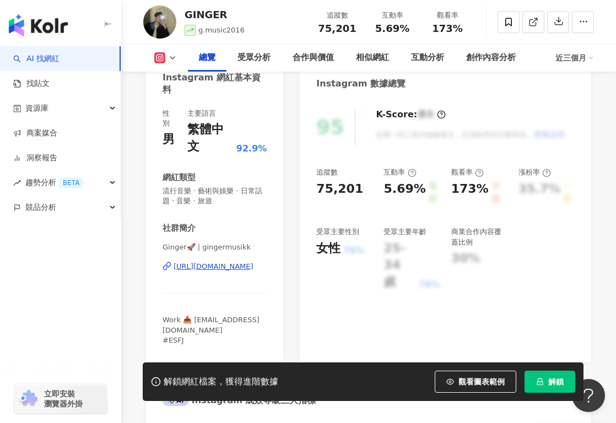
scroll to position [134, 0]
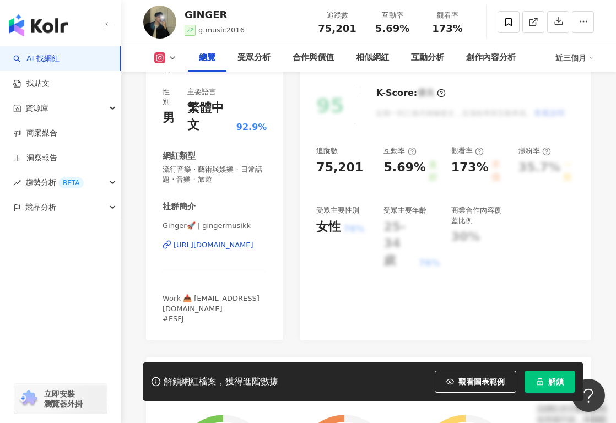
click at [557, 384] on span "解鎖" at bounding box center [555, 381] width 15 height 9
click at [375, 259] on div "95 K-Score : 優良 近期一到三個月積極發文，且漲粉率與互動率高。 查看說明 追蹤數 75,201 互動率 5.69% 良好 觀看率 173% 不佳…" at bounding box center [445, 208] width 291 height 264
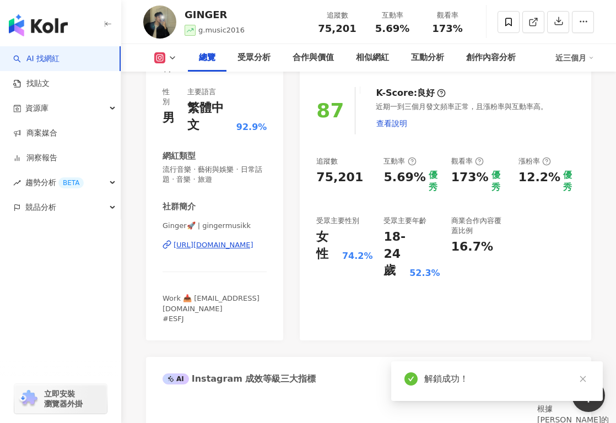
click at [216, 240] on div "[URL][DOMAIN_NAME]" at bounding box center [213, 245] width 80 height 10
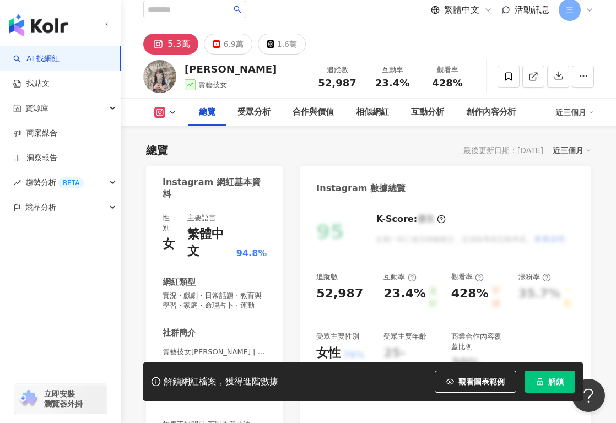
click at [212, 327] on div "社群簡介 賣藝技女[PERSON_NAME] | freebody_girl [URL][DOMAIN_NAME] 如果不好開口 可以叫我小沫 🎧 𝘸𝘪𝘵𝘩 …" at bounding box center [214, 393] width 104 height 133
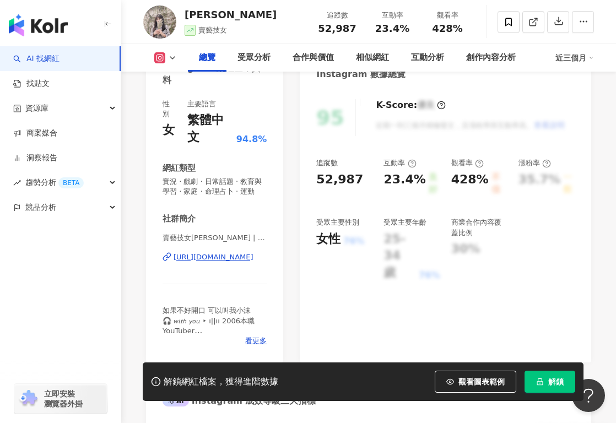
click at [208, 252] on div "[URL][DOMAIN_NAME]" at bounding box center [213, 257] width 80 height 10
